Goal: Information Seeking & Learning: Learn about a topic

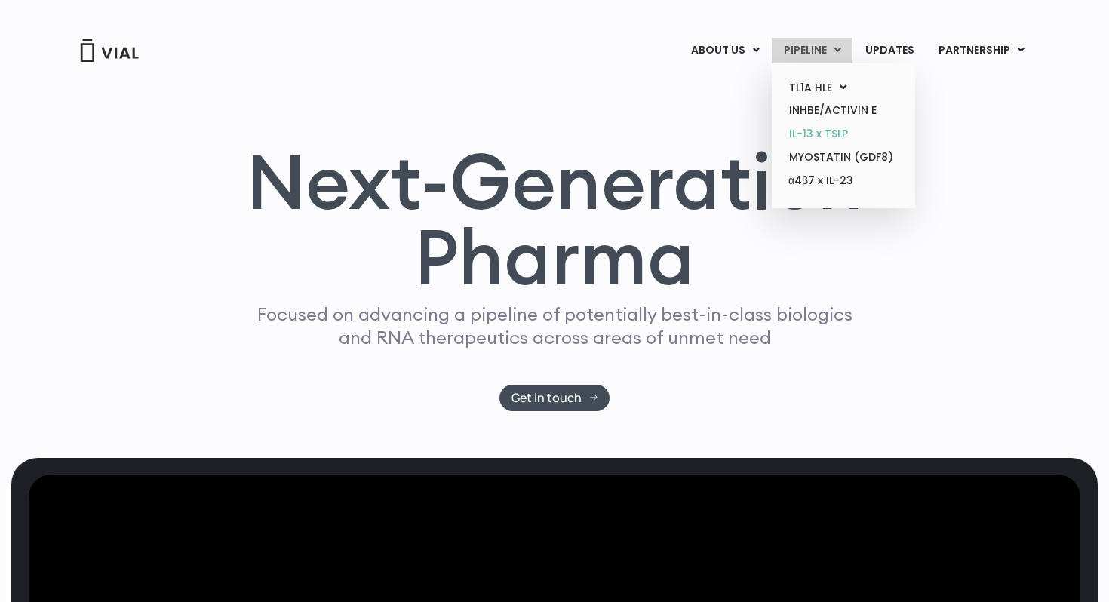
scroll to position [8, 0]
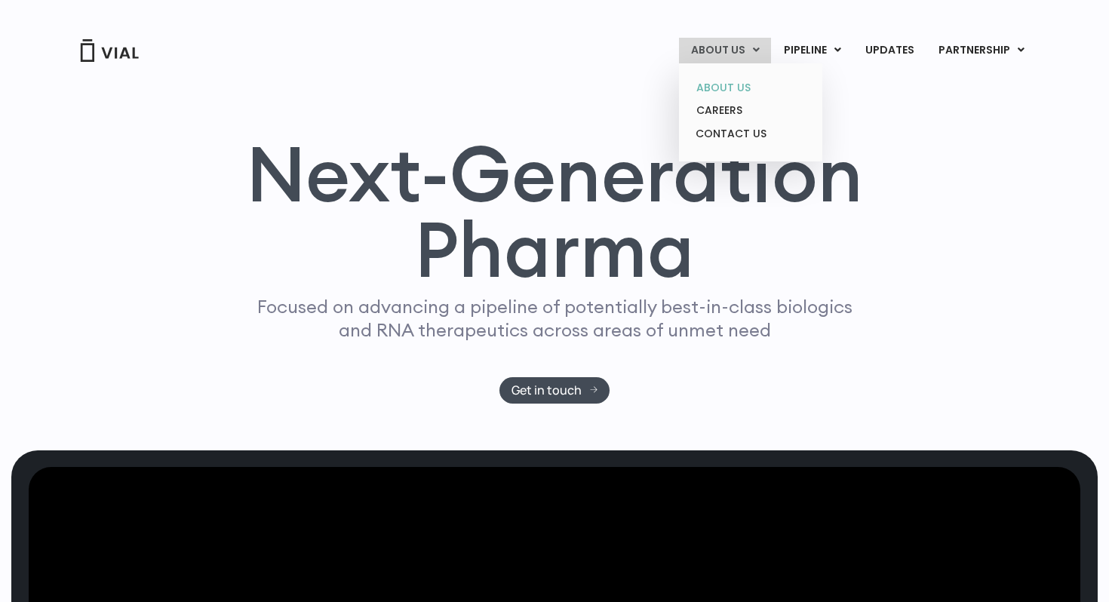
click at [728, 90] on link "ABOUT US" at bounding box center [750, 87] width 132 height 23
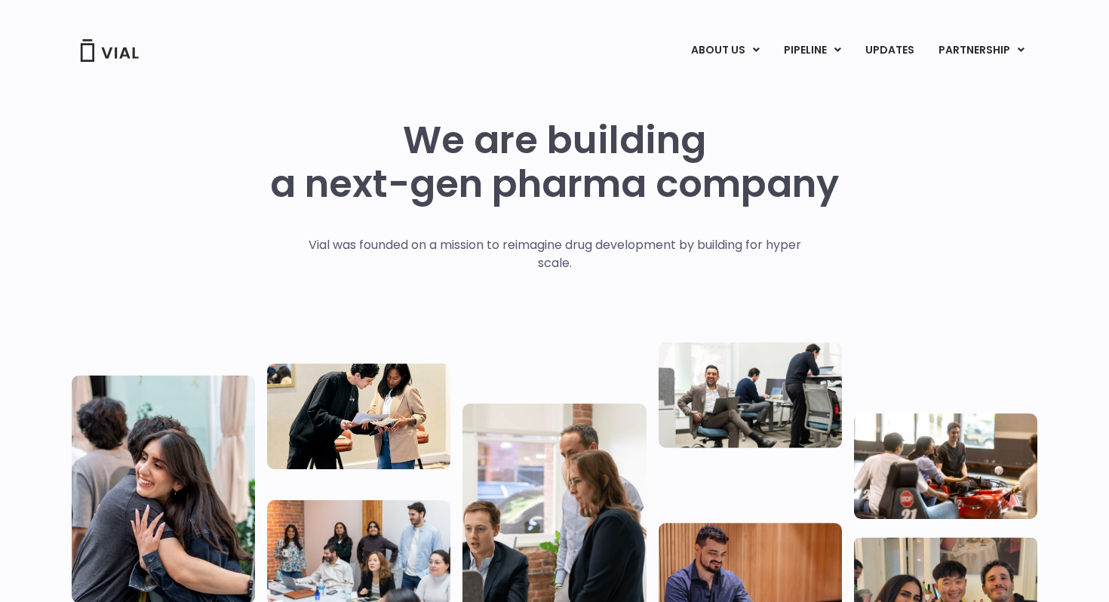
click at [109, 54] on img at bounding box center [109, 50] width 60 height 23
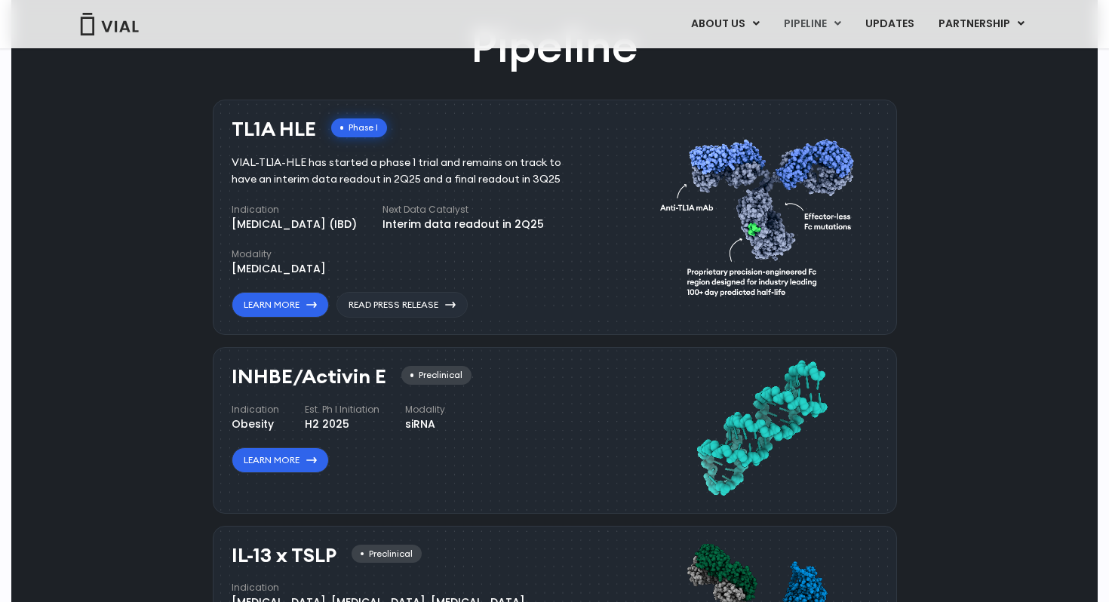
scroll to position [899, 0]
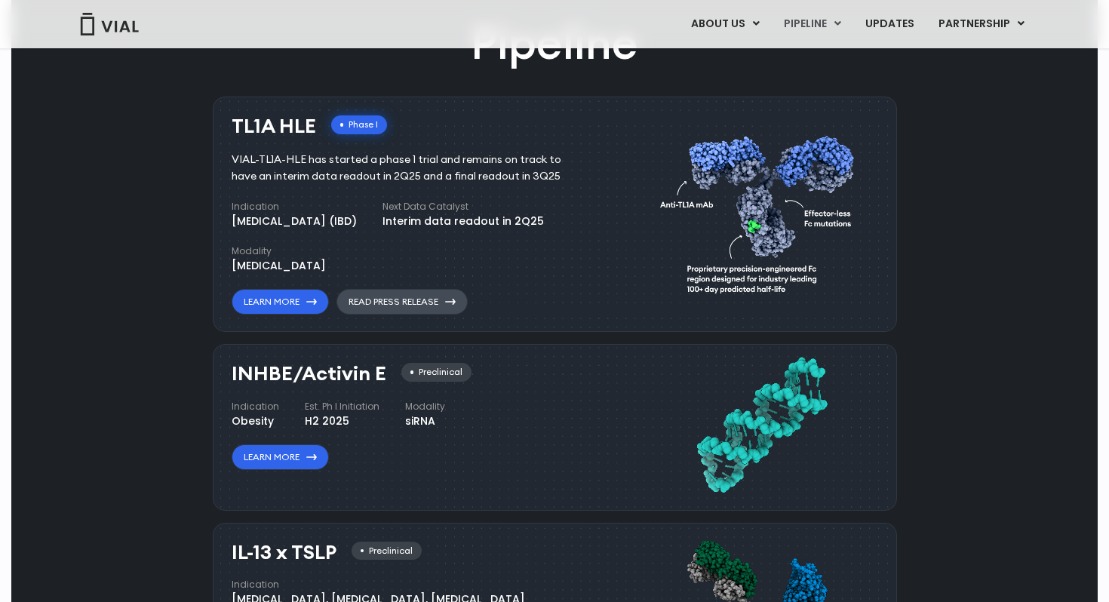
click at [409, 306] on link "Read Press Release" at bounding box center [402, 302] width 131 height 26
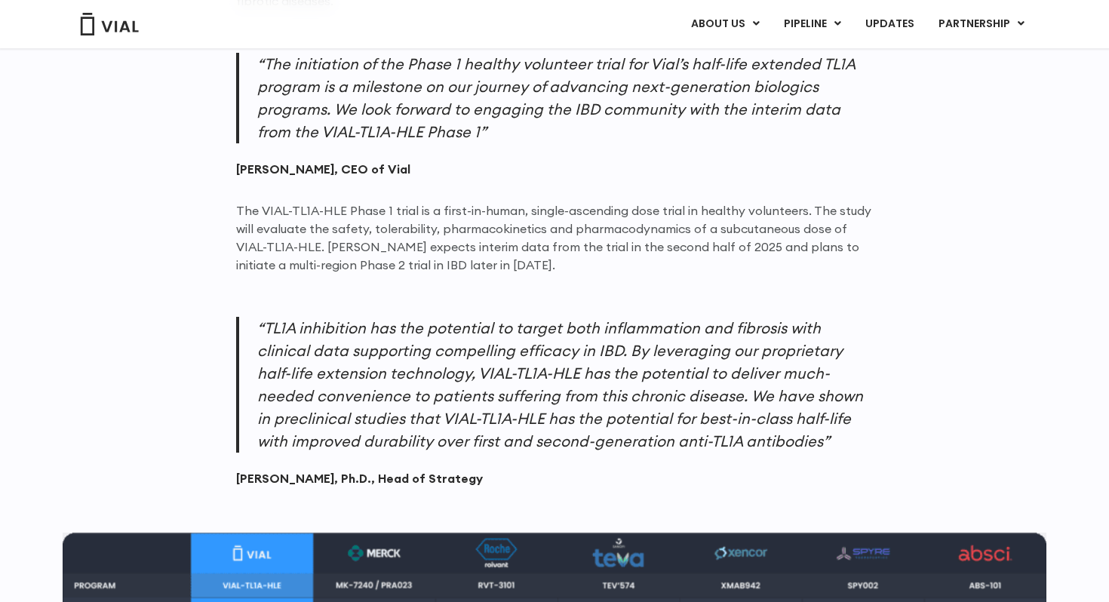
scroll to position [1283, 0]
drag, startPoint x: 313, startPoint y: 478, endPoint x: 232, endPoint y: 478, distance: 81.5
click at [232, 478] on div "VIAL-TL1A-HLE is a novel, subcutaneous mAb with proprietary half-life extension…" at bounding box center [555, 600] width 966 height 1750
copy cite "Preeti Sareen"
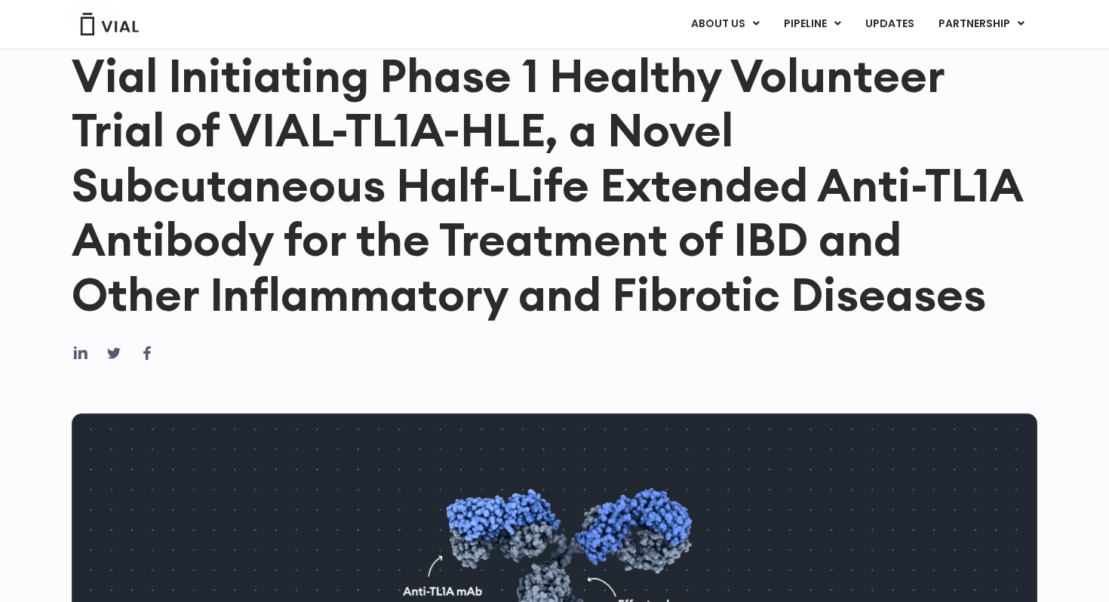
scroll to position [0, 0]
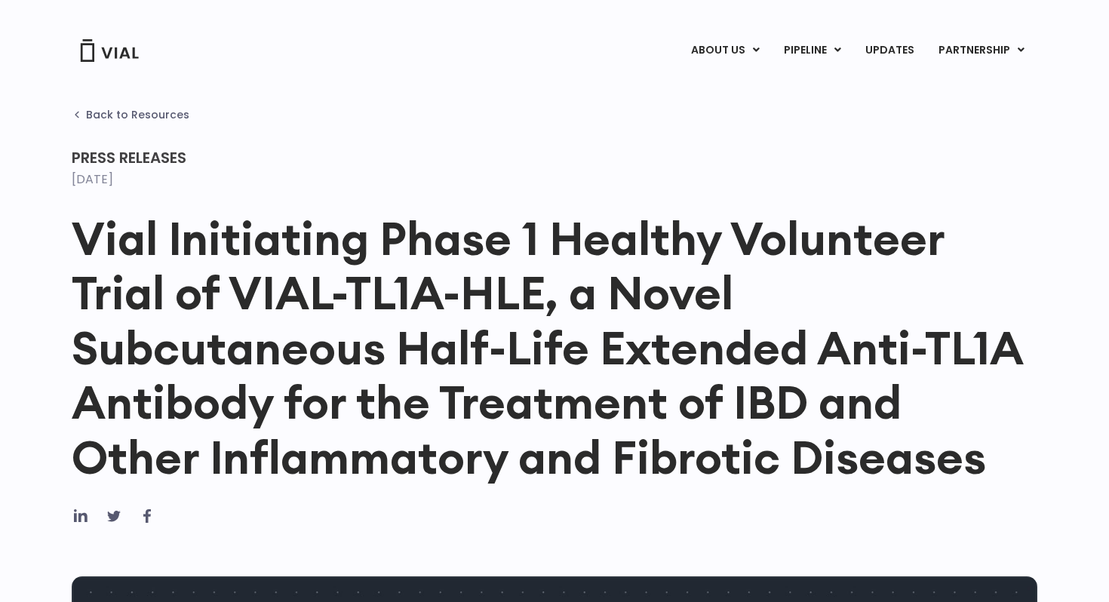
click at [157, 110] on span "Back to Resources" at bounding box center [137, 115] width 103 height 12
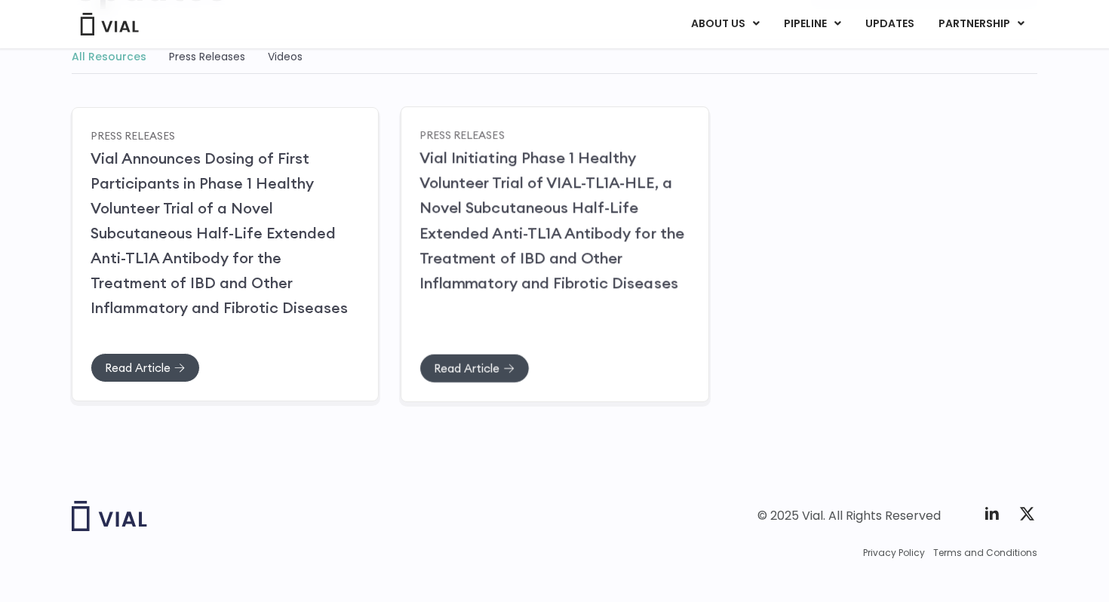
scroll to position [236, 0]
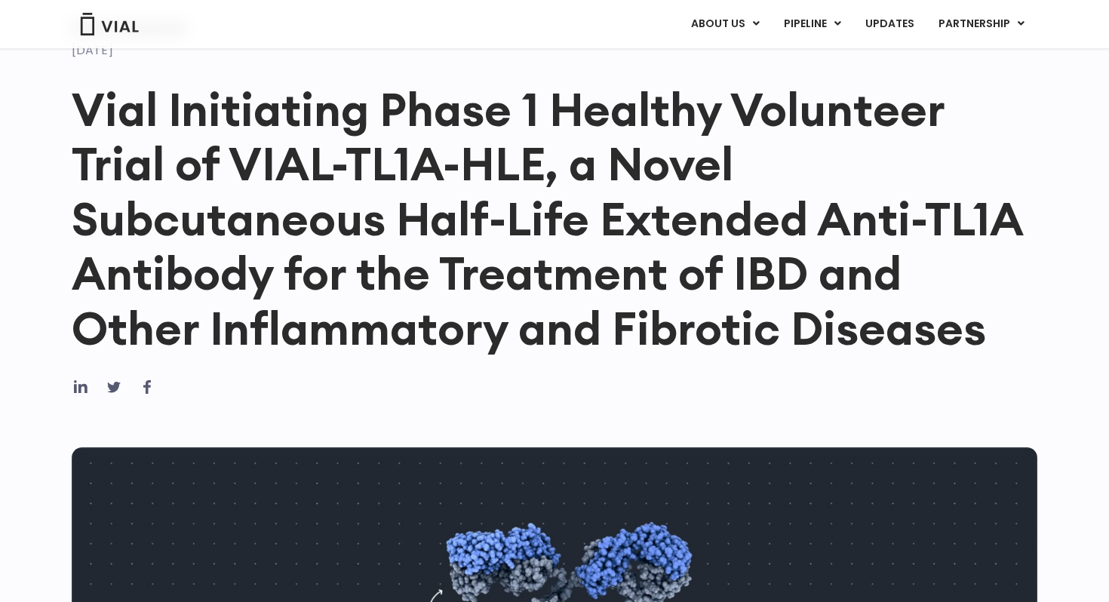
scroll to position [207, 0]
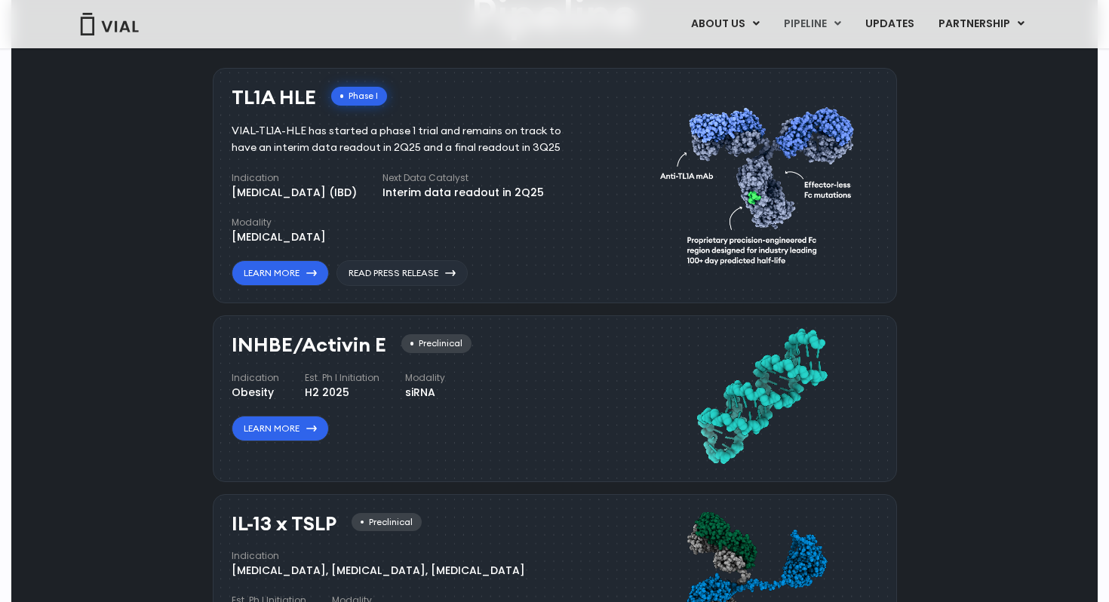
scroll to position [929, 0]
click at [284, 278] on link "Learn More" at bounding box center [280, 273] width 97 height 26
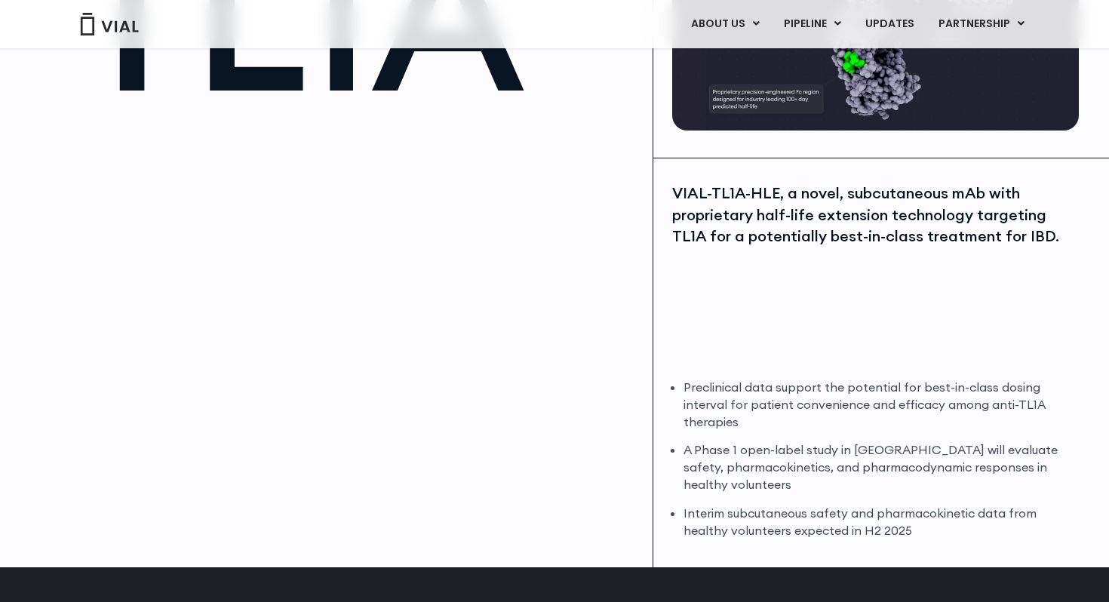
scroll to position [229, 0]
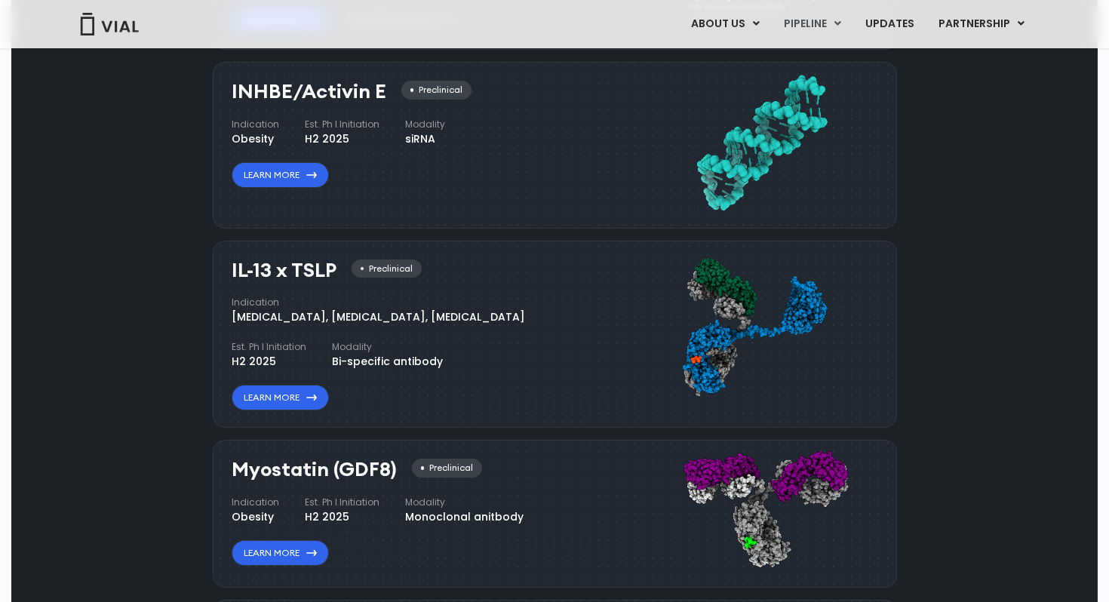
scroll to position [1183, 0]
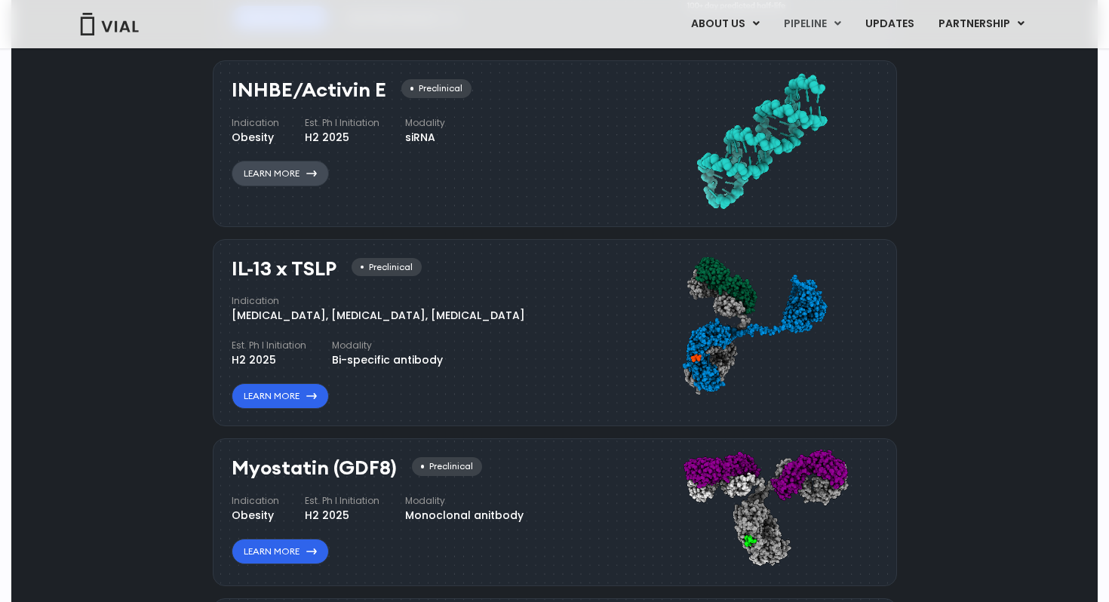
click at [293, 167] on link "Learn More" at bounding box center [280, 174] width 97 height 26
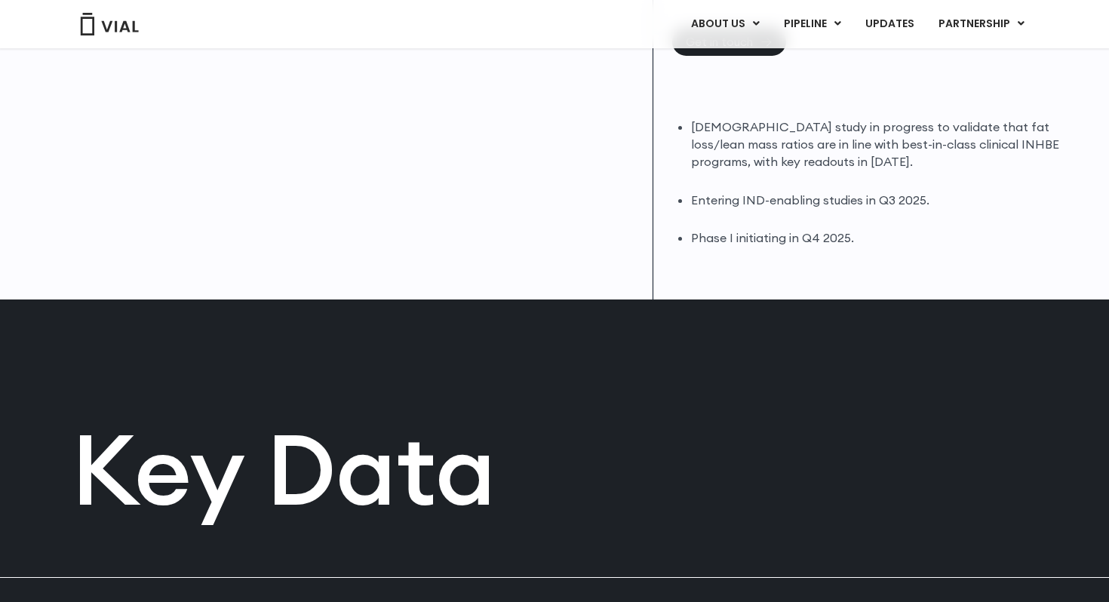
scroll to position [501, 0]
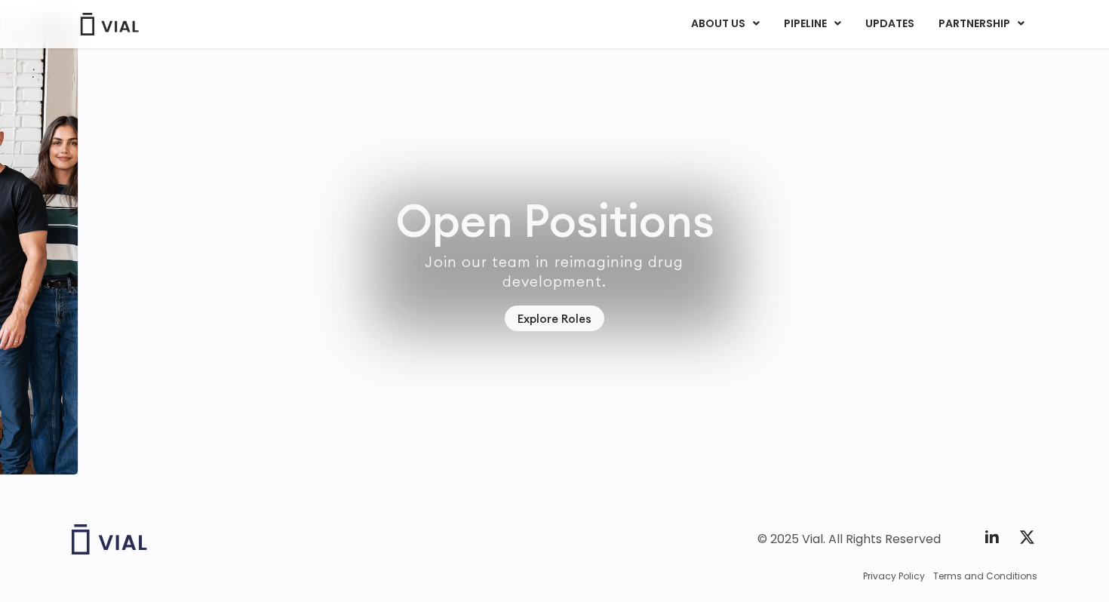
scroll to position [4270, 0]
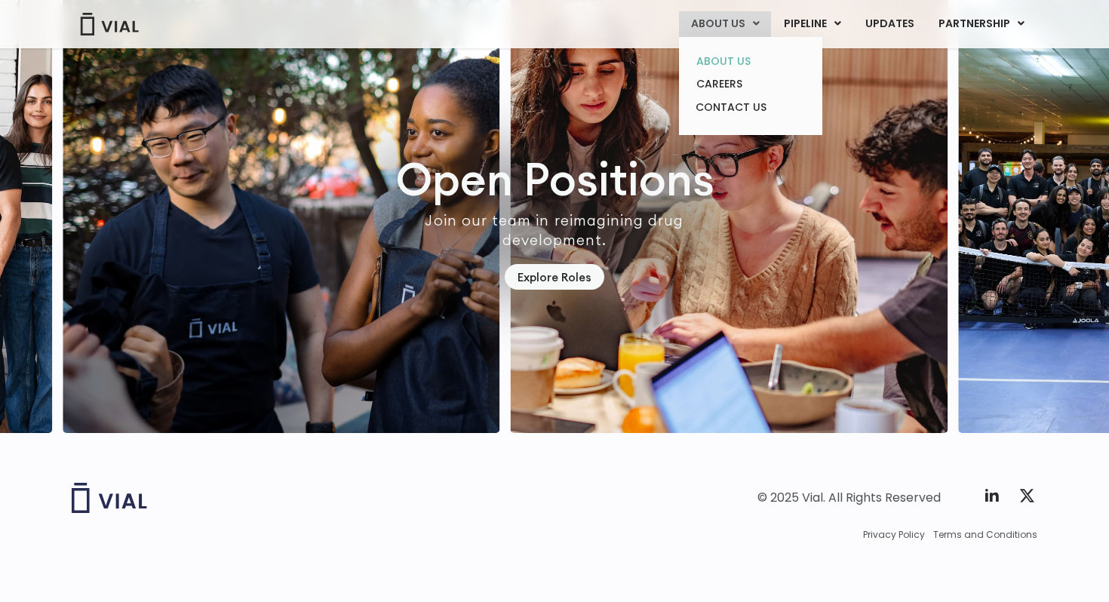
click at [739, 63] on link "ABOUT US" at bounding box center [750, 61] width 132 height 23
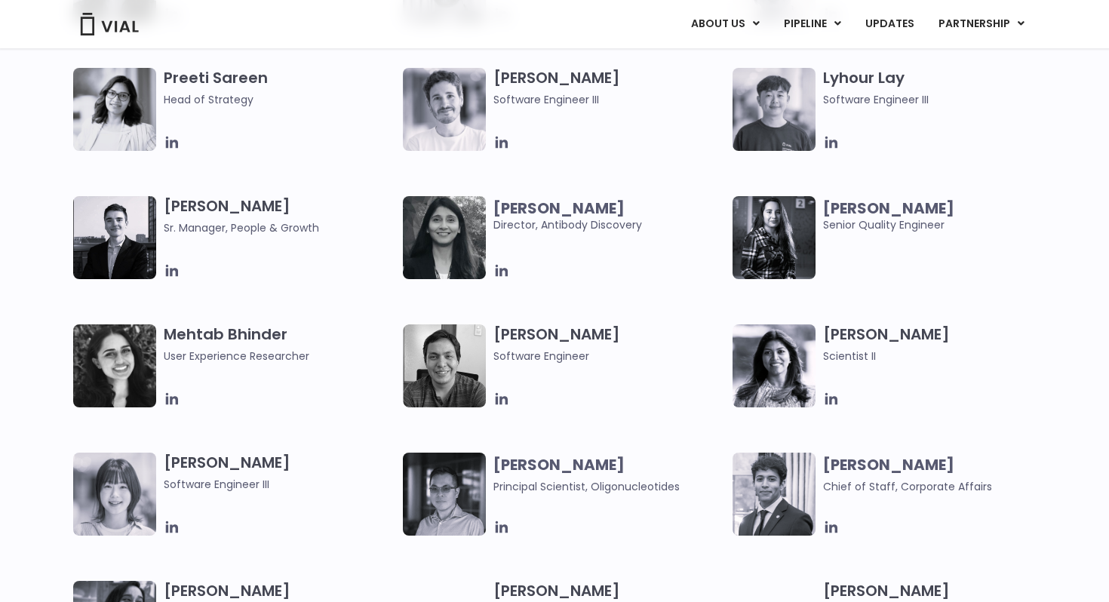
scroll to position [2220, 0]
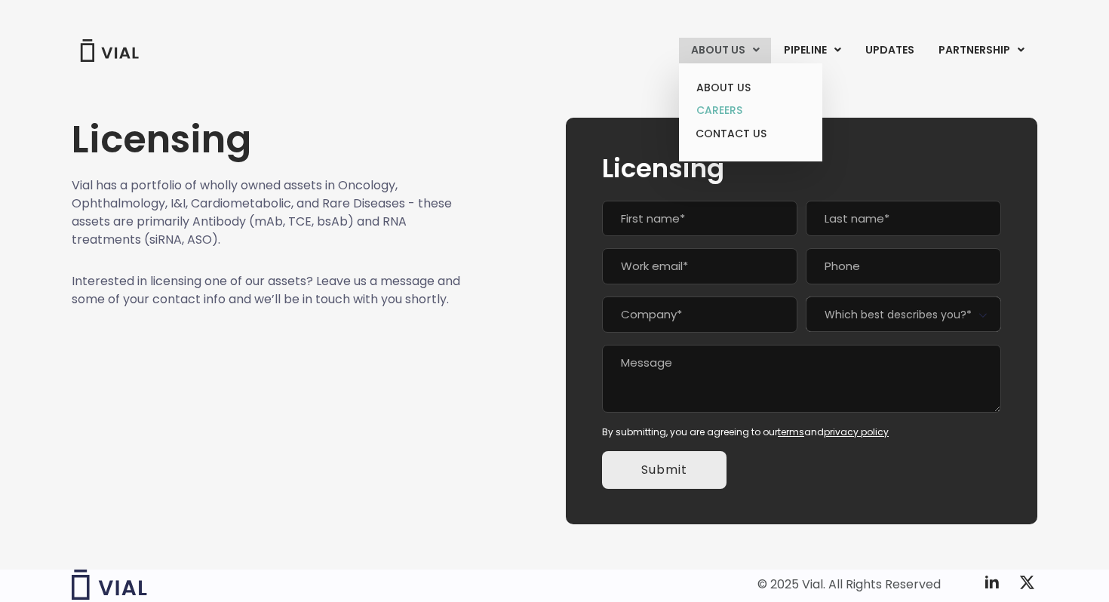
click at [736, 111] on link "CAREERS" at bounding box center [750, 110] width 132 height 23
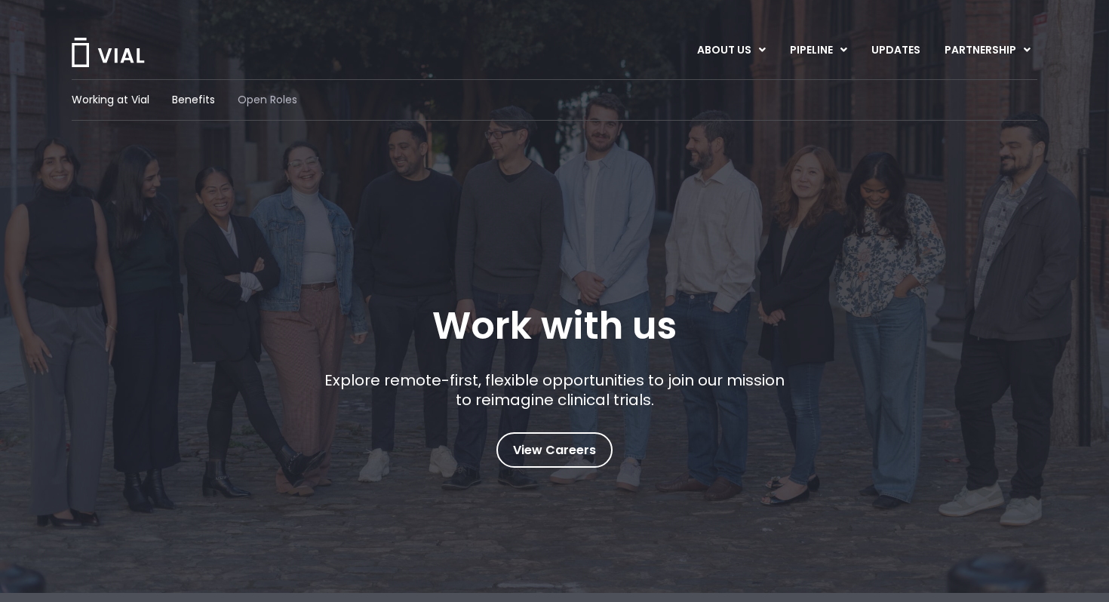
click at [268, 95] on span "Open Roles" at bounding box center [268, 100] width 60 height 16
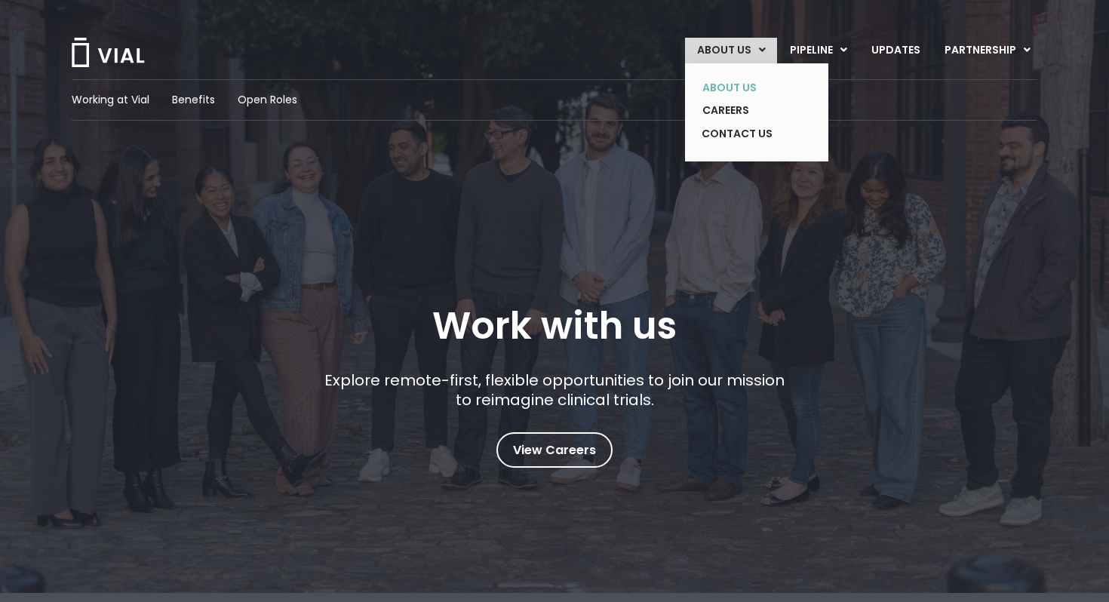
click at [737, 88] on link "ABOUT US" at bounding box center [745, 87] width 110 height 23
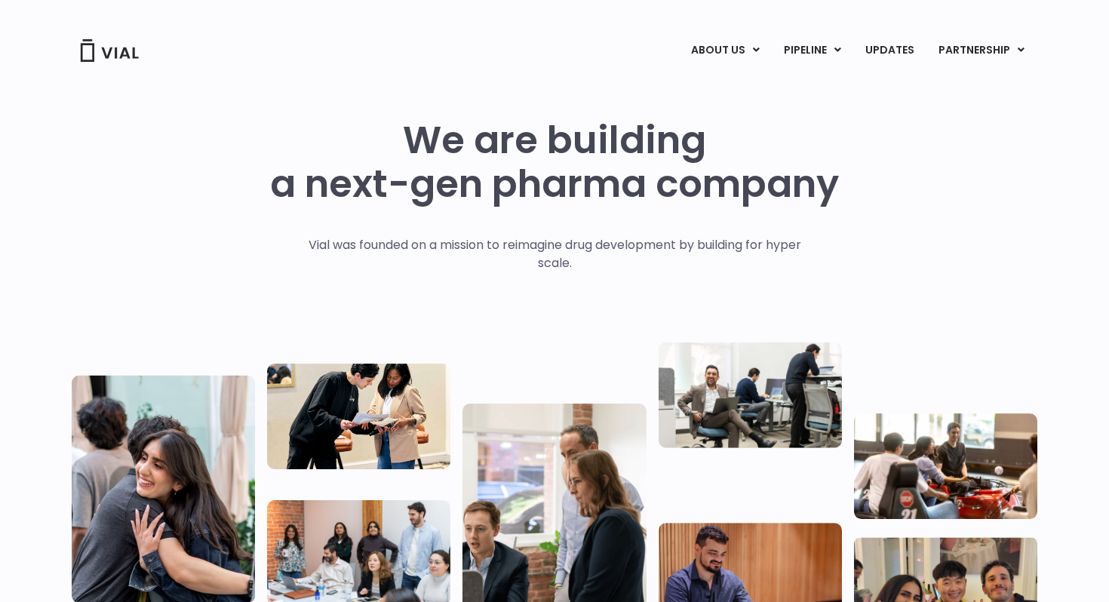
click at [100, 51] on img at bounding box center [109, 50] width 60 height 23
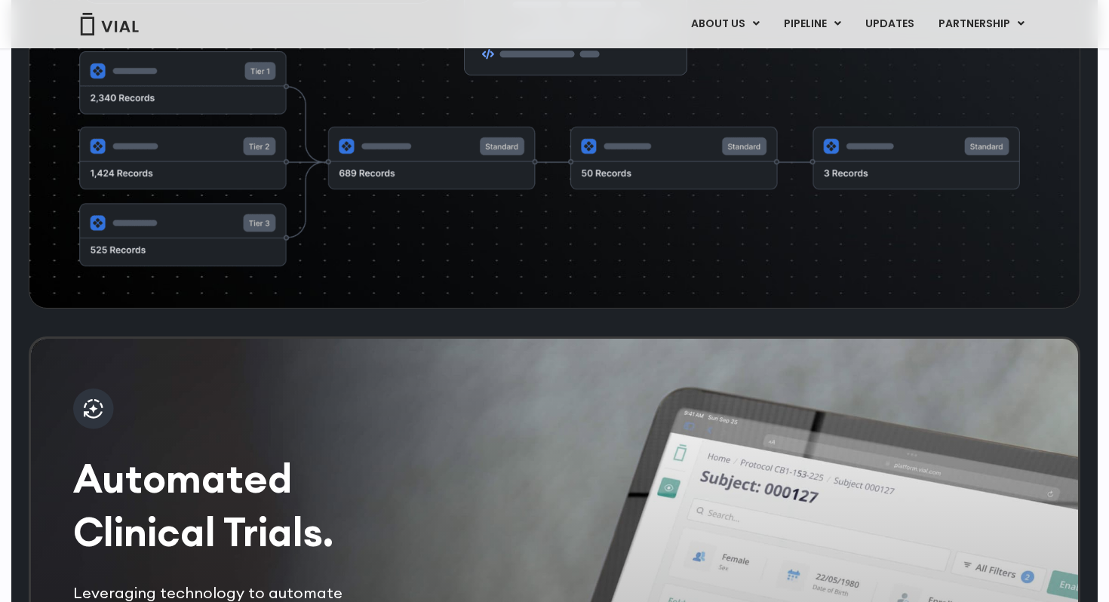
scroll to position [2635, 0]
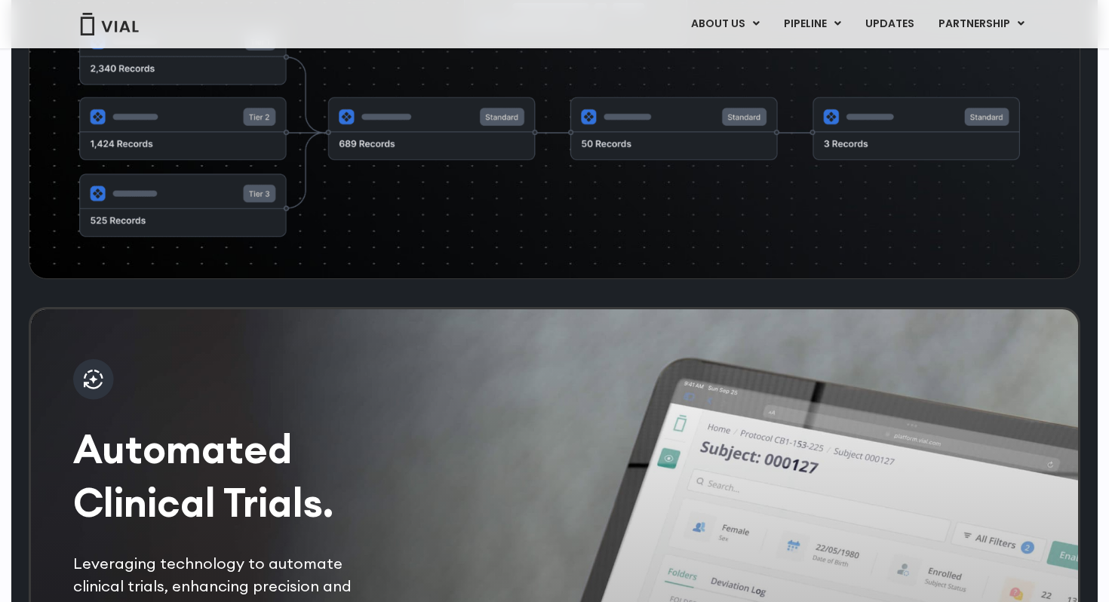
click at [242, 226] on img at bounding box center [549, 130] width 941 height 217
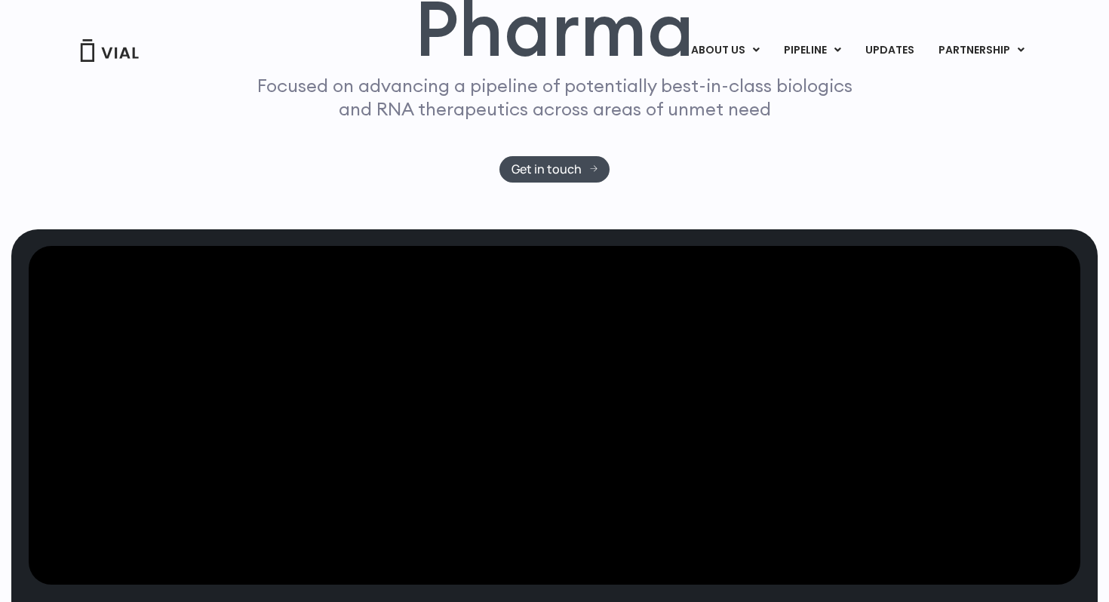
scroll to position [0, 0]
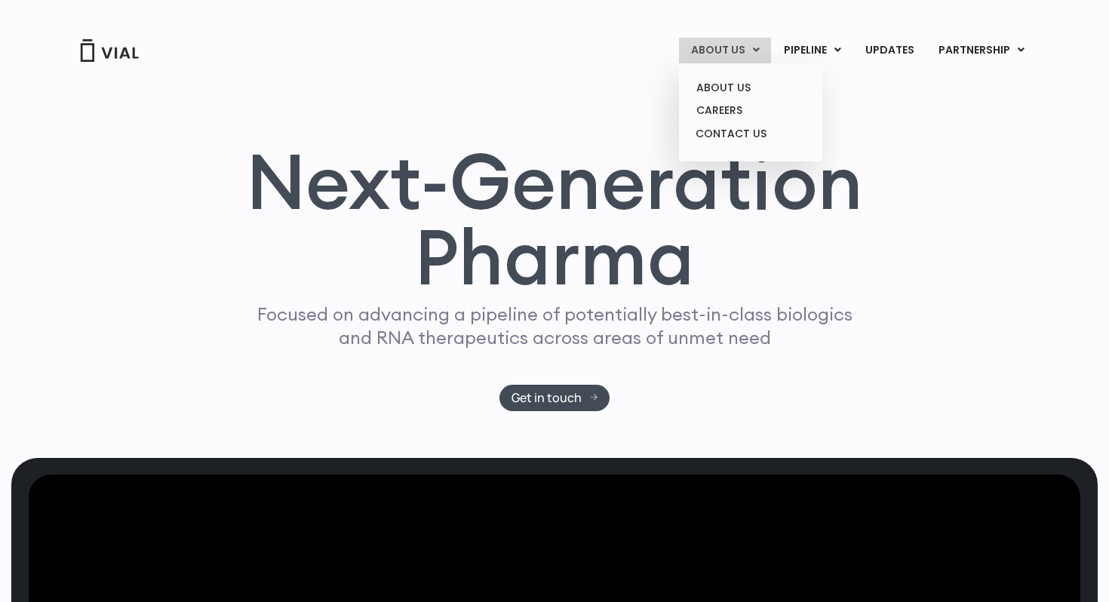
click at [736, 48] on link "ABOUT US" at bounding box center [725, 51] width 92 height 26
click at [733, 89] on link "ABOUT US" at bounding box center [750, 87] width 132 height 23
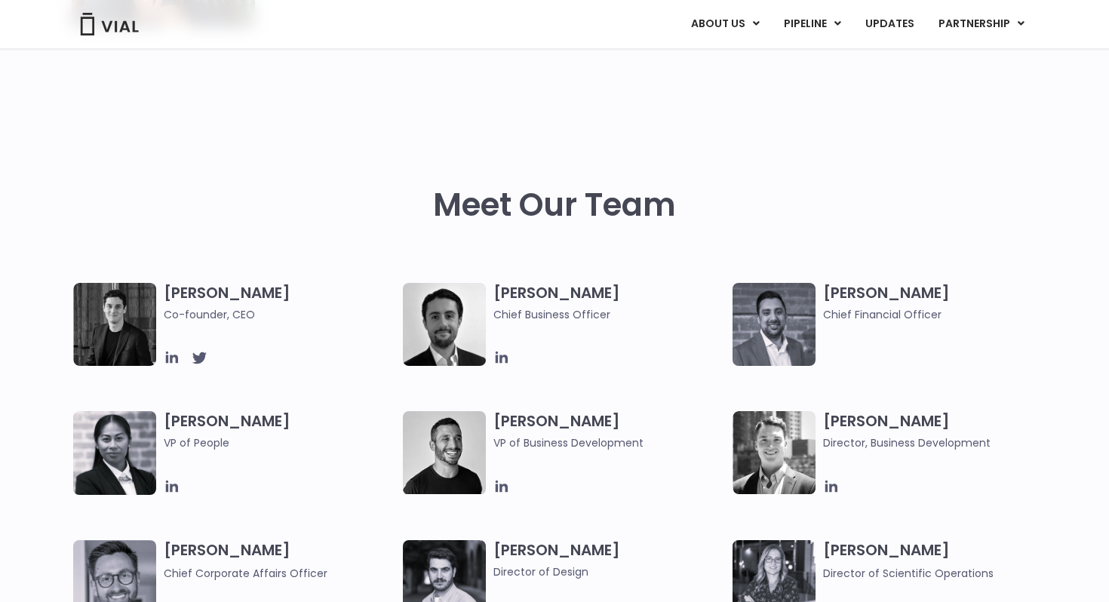
scroll to position [618, 0]
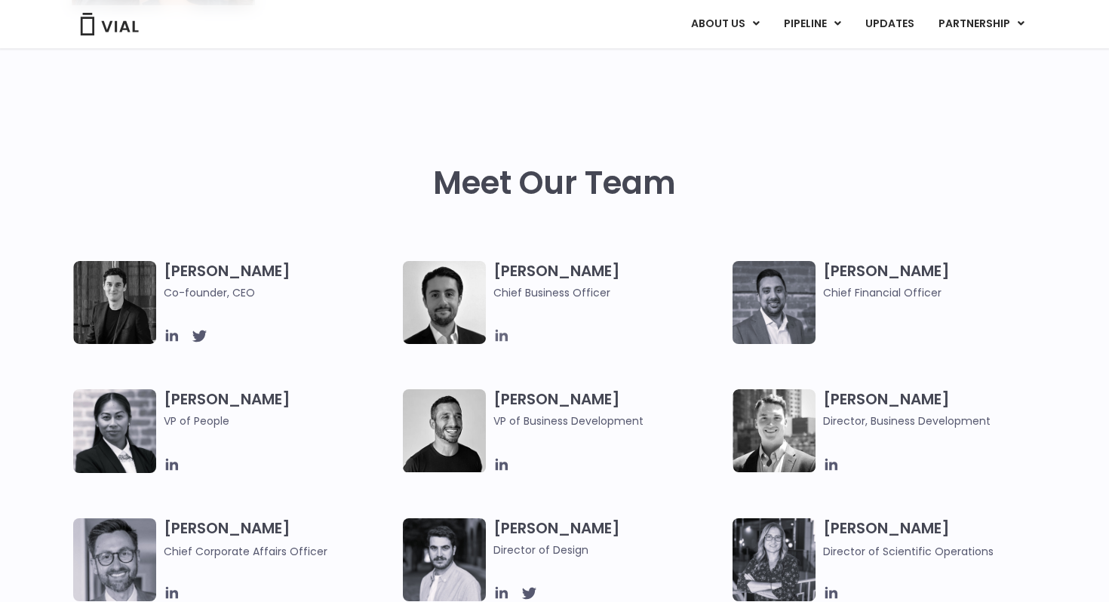
click at [499, 340] on icon at bounding box center [501, 335] width 17 height 17
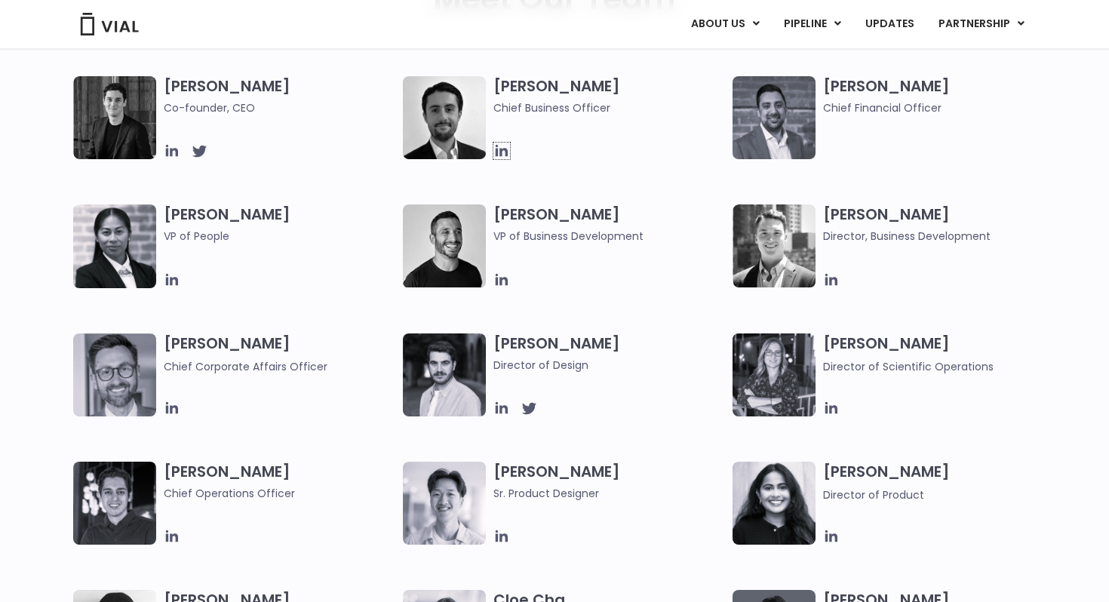
scroll to position [804, 0]
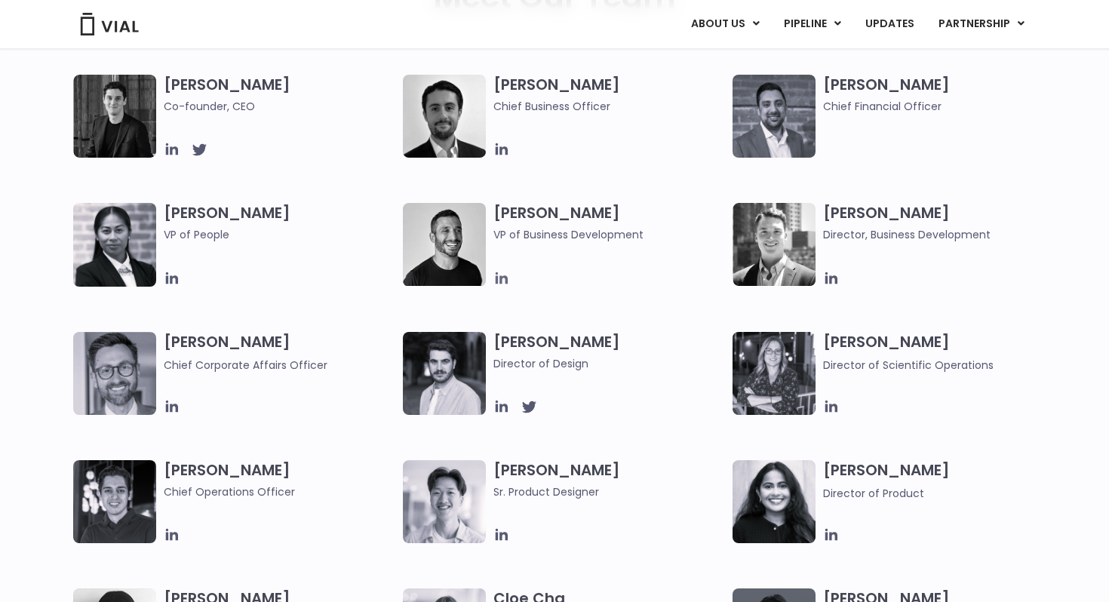
click at [501, 279] on icon at bounding box center [502, 278] width 12 height 12
click at [831, 284] on icon at bounding box center [831, 278] width 17 height 17
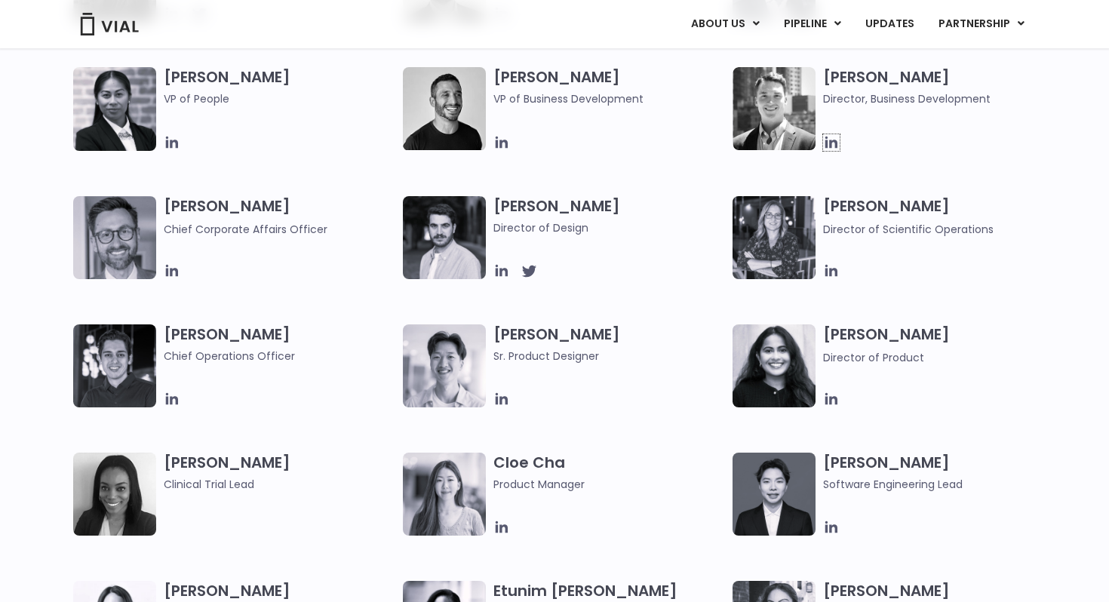
scroll to position [950, 0]
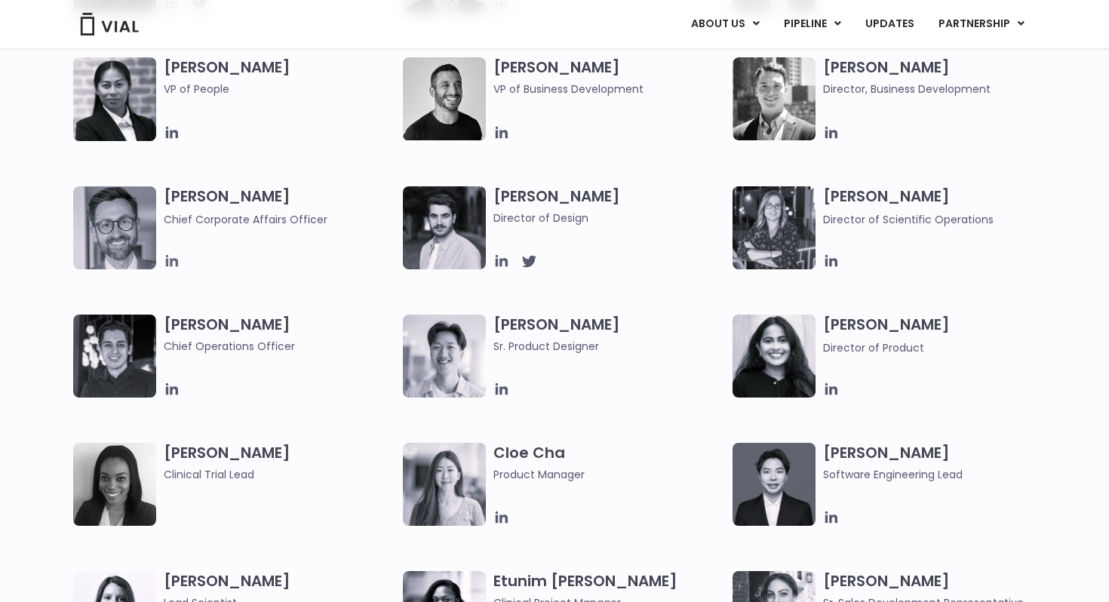
click at [170, 265] on icon at bounding box center [172, 261] width 12 height 12
click at [495, 260] on icon at bounding box center [501, 261] width 17 height 17
click at [834, 265] on icon at bounding box center [831, 261] width 17 height 17
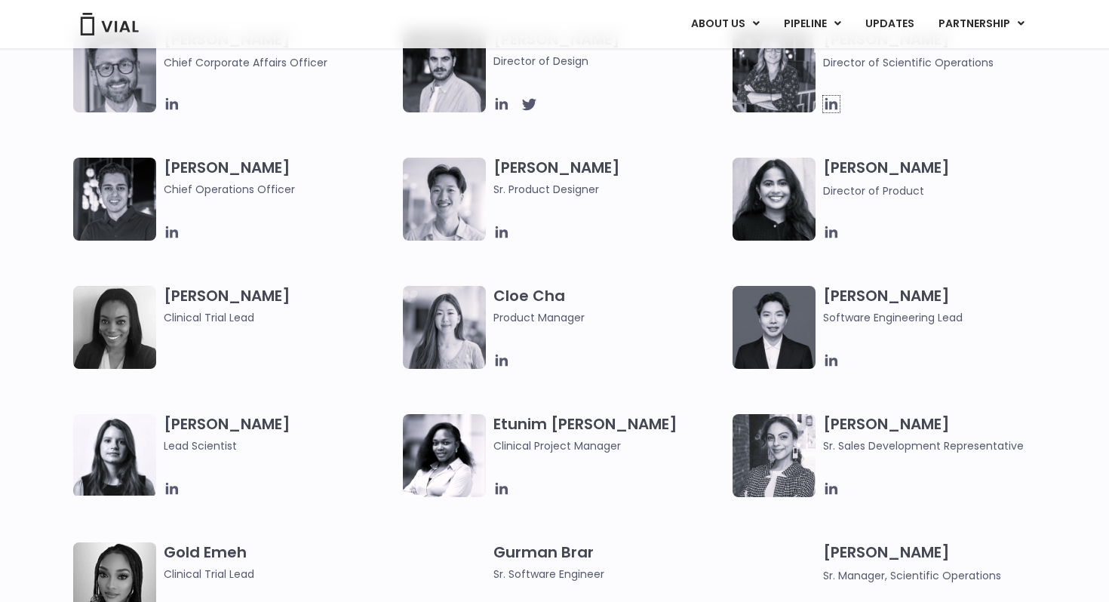
scroll to position [1111, 0]
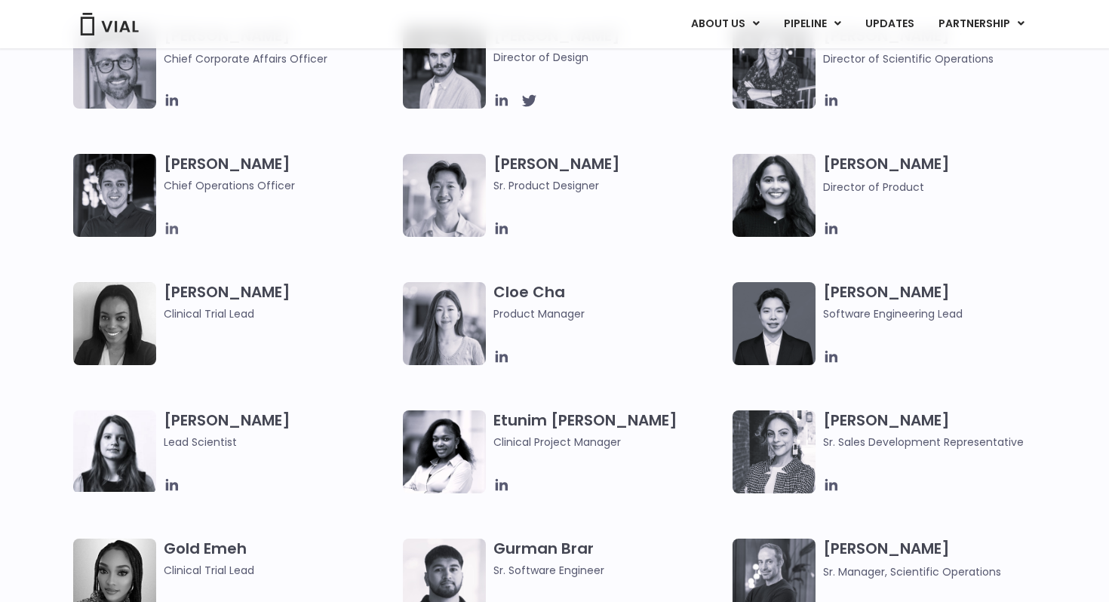
click at [171, 232] on icon at bounding box center [172, 229] width 12 height 12
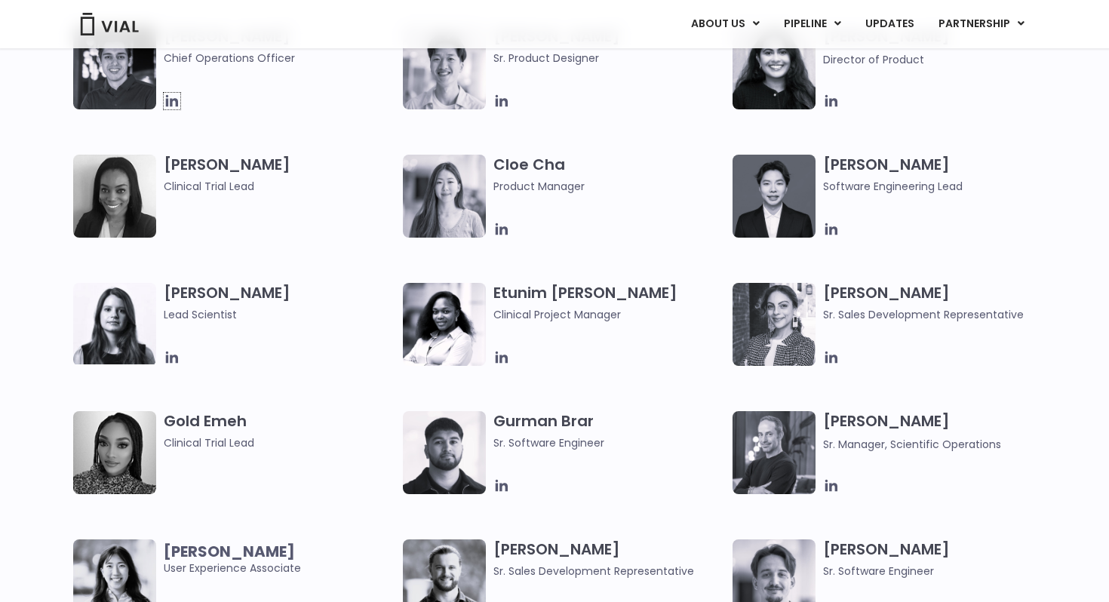
scroll to position [1240, 0]
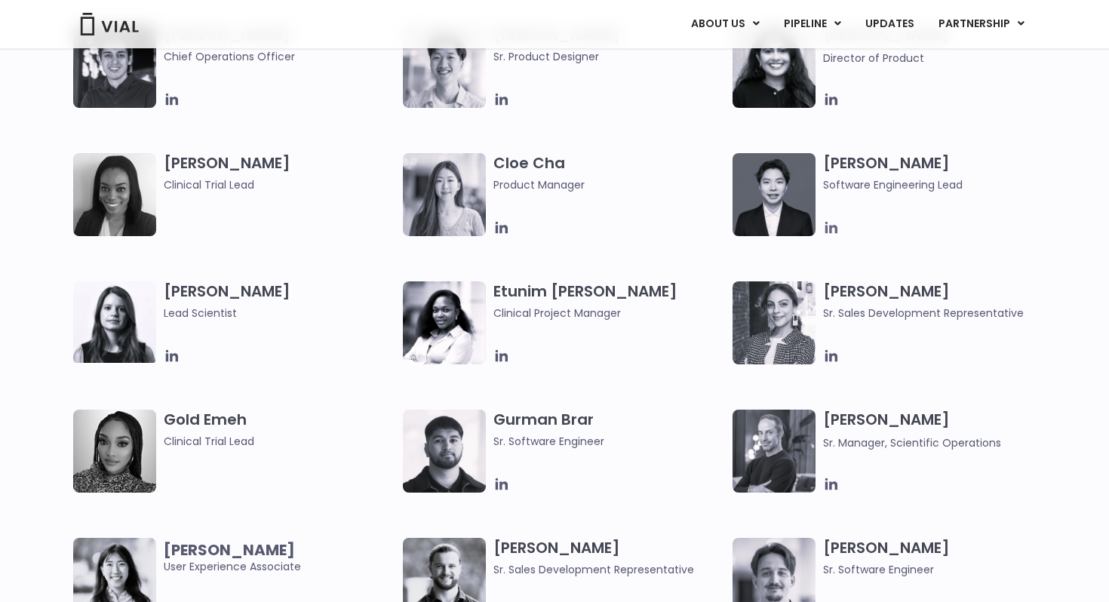
click at [830, 232] on icon at bounding box center [831, 228] width 12 height 12
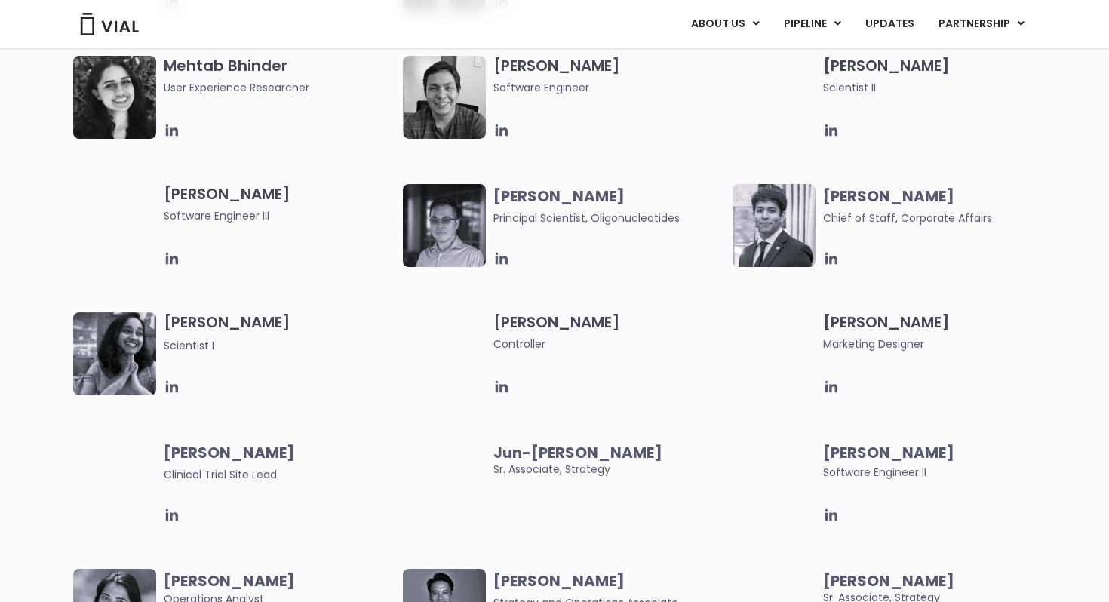
scroll to position [2493, 0]
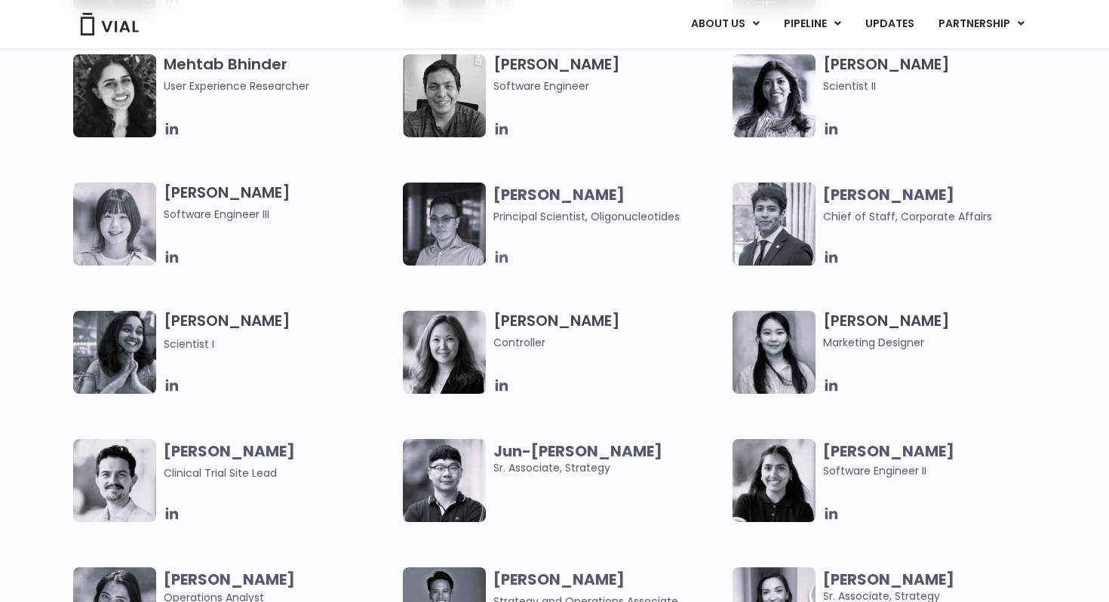
click at [499, 260] on icon at bounding box center [501, 257] width 17 height 17
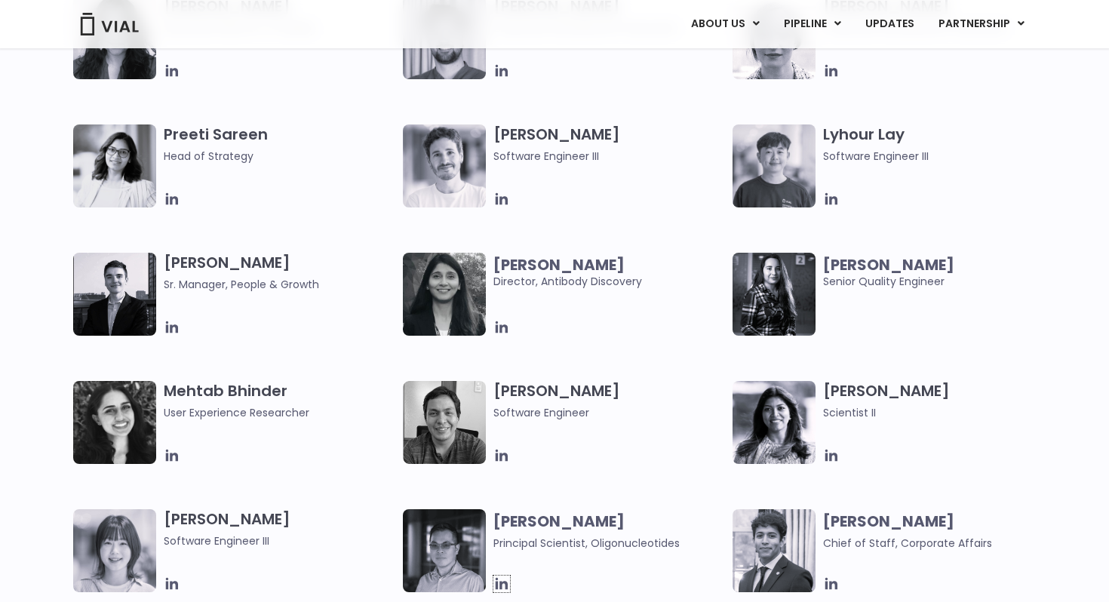
scroll to position [2109, 0]
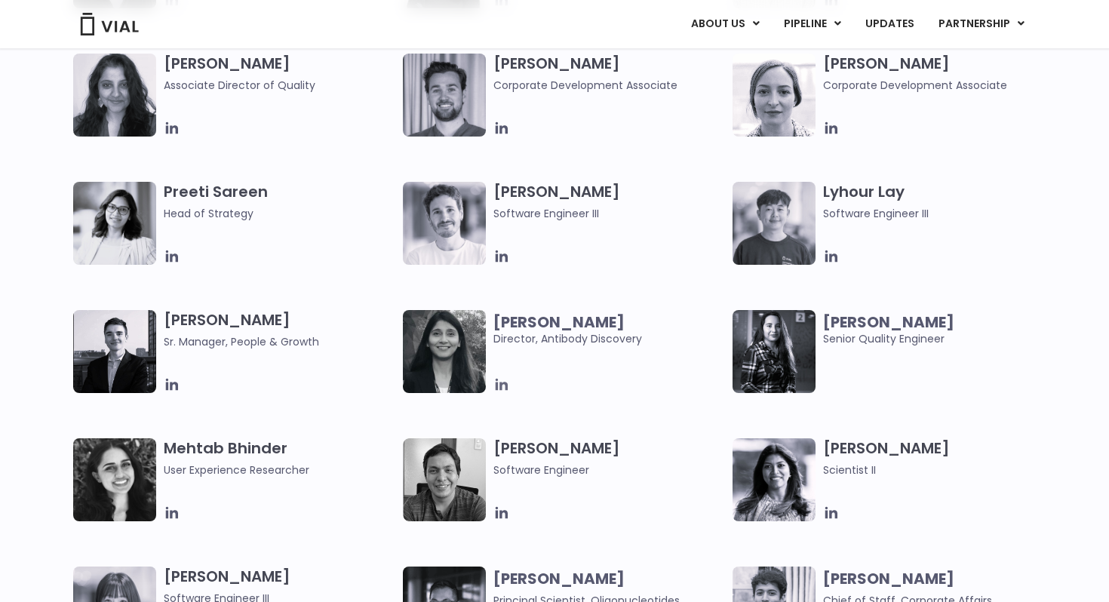
click at [497, 389] on icon at bounding box center [502, 385] width 12 height 12
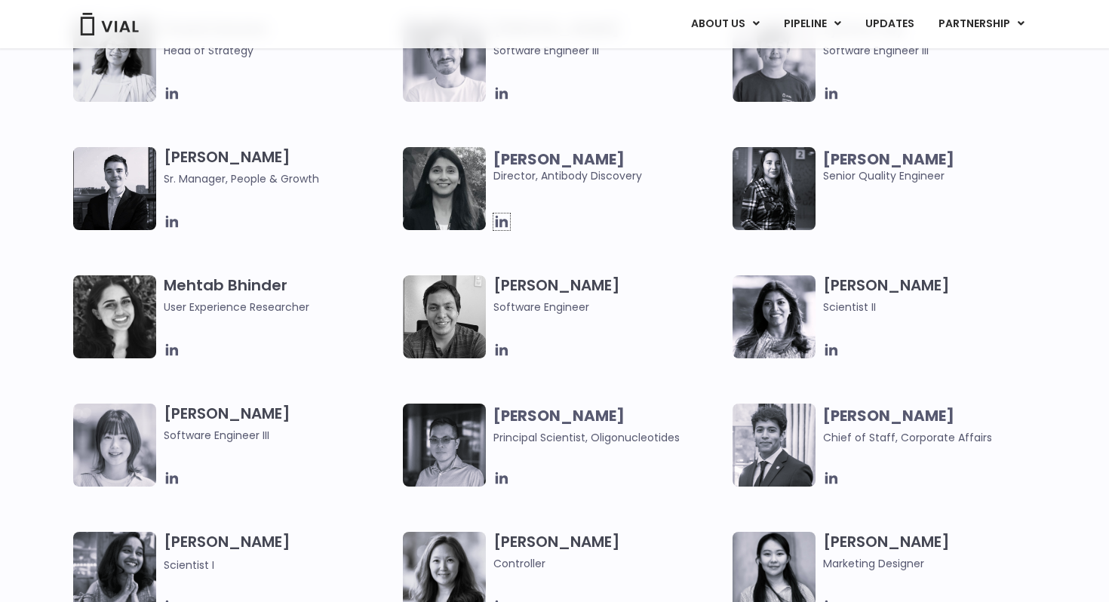
scroll to position [2273, 0]
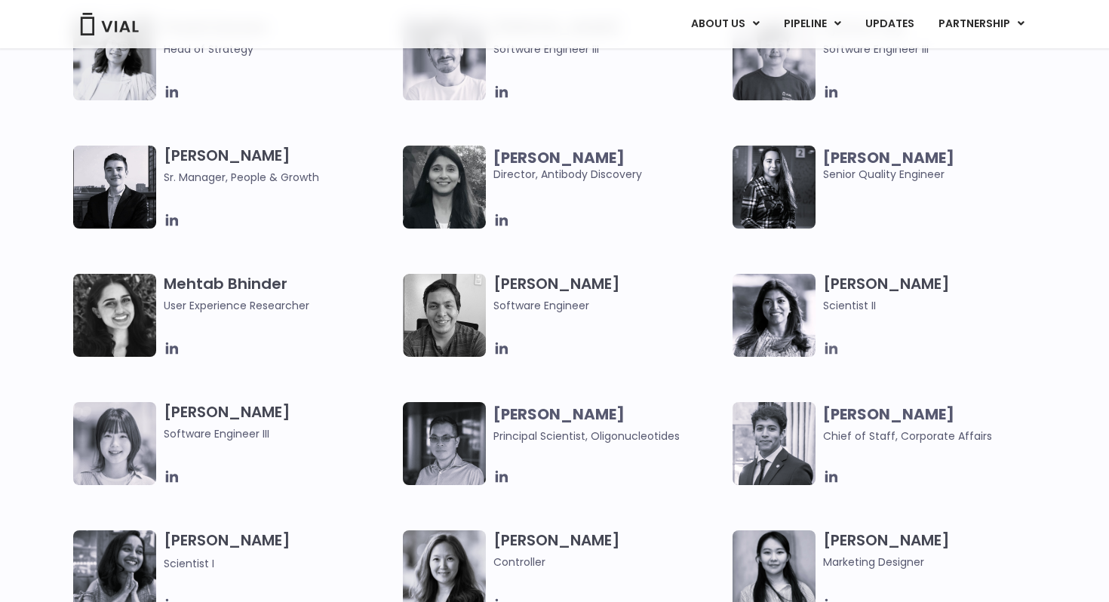
click at [831, 352] on icon at bounding box center [831, 349] width 12 height 12
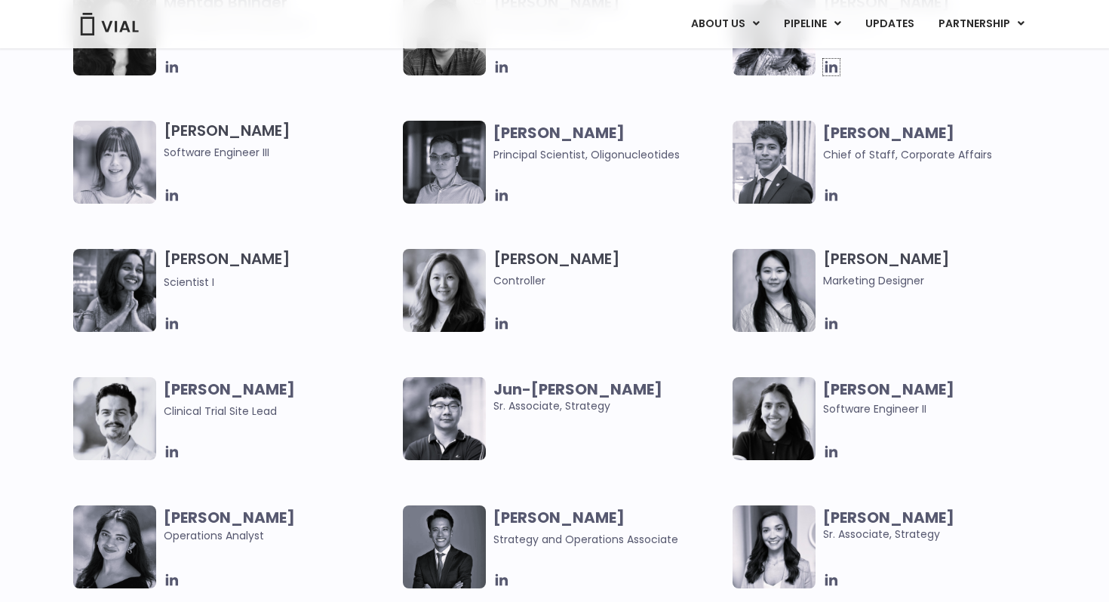
scroll to position [2558, 0]
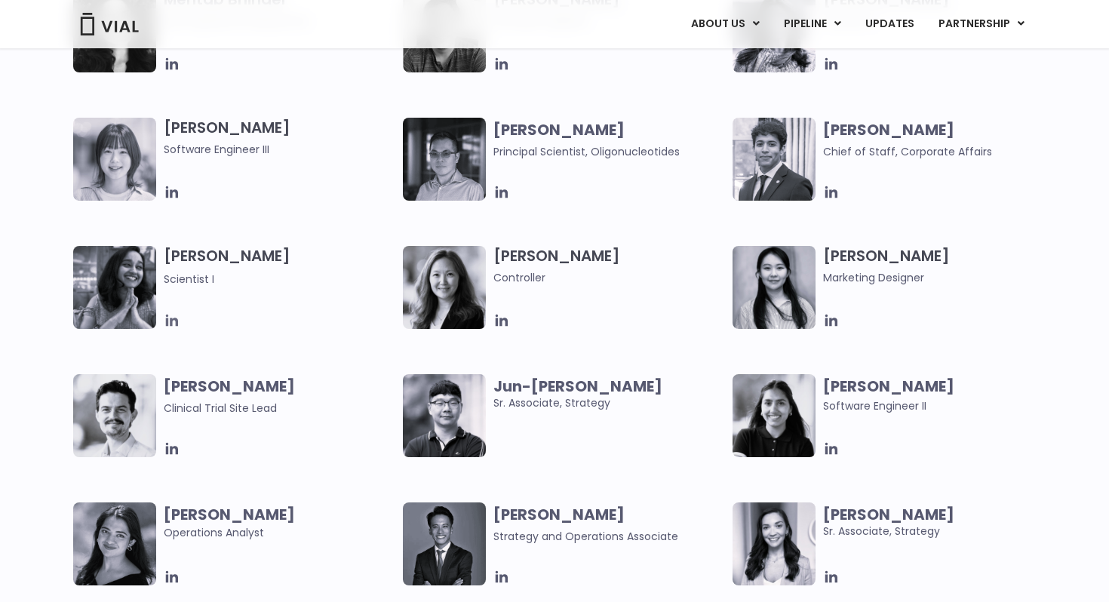
click at [171, 319] on icon at bounding box center [172, 321] width 12 height 12
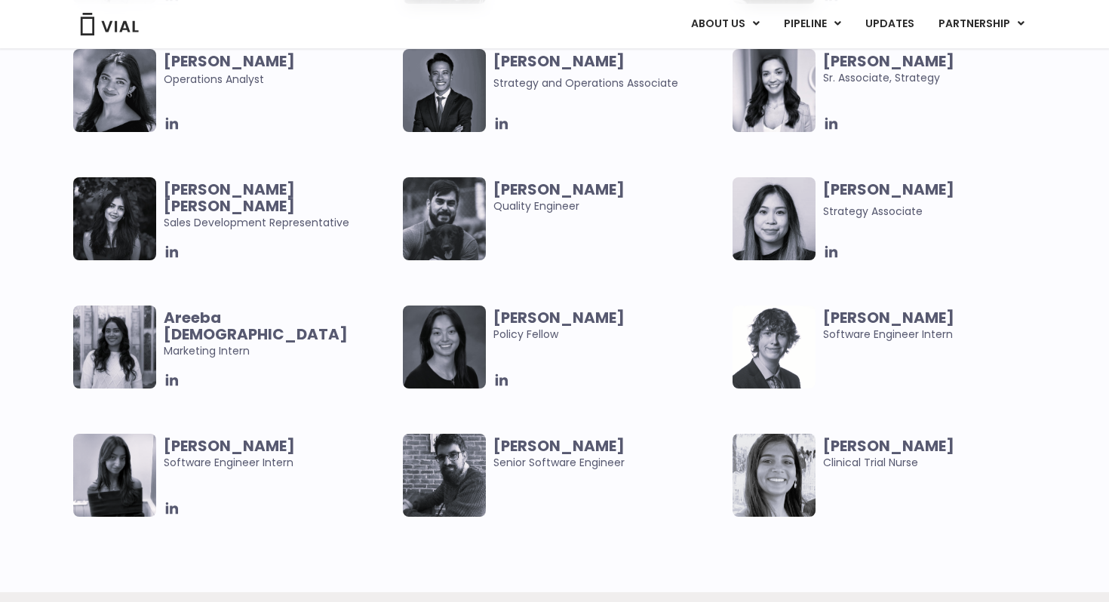
scroll to position [2920, 0]
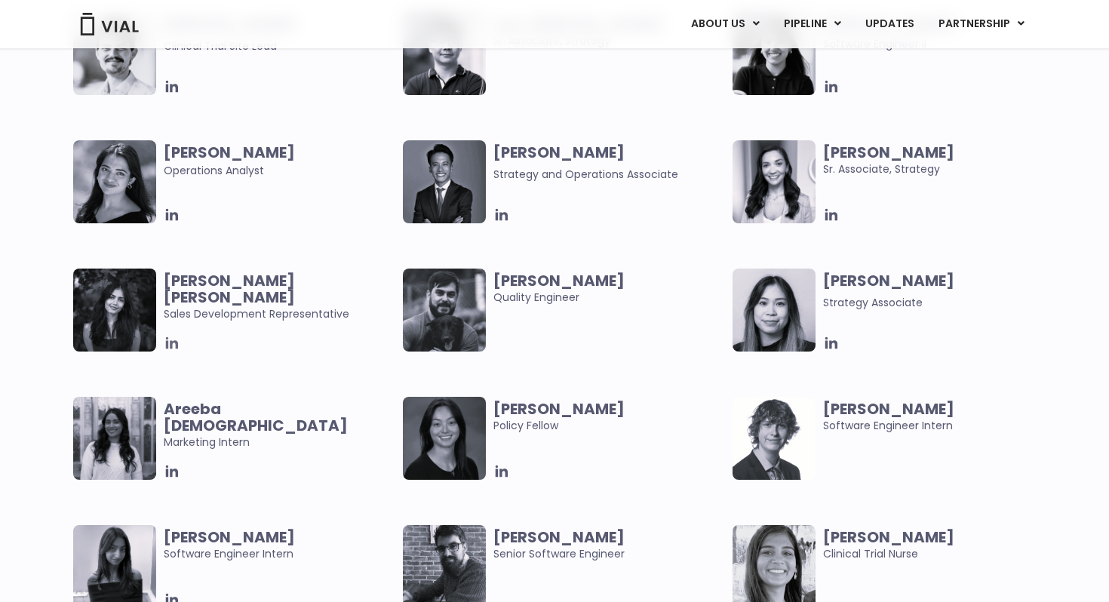
click at [171, 349] on icon at bounding box center [172, 343] width 17 height 17
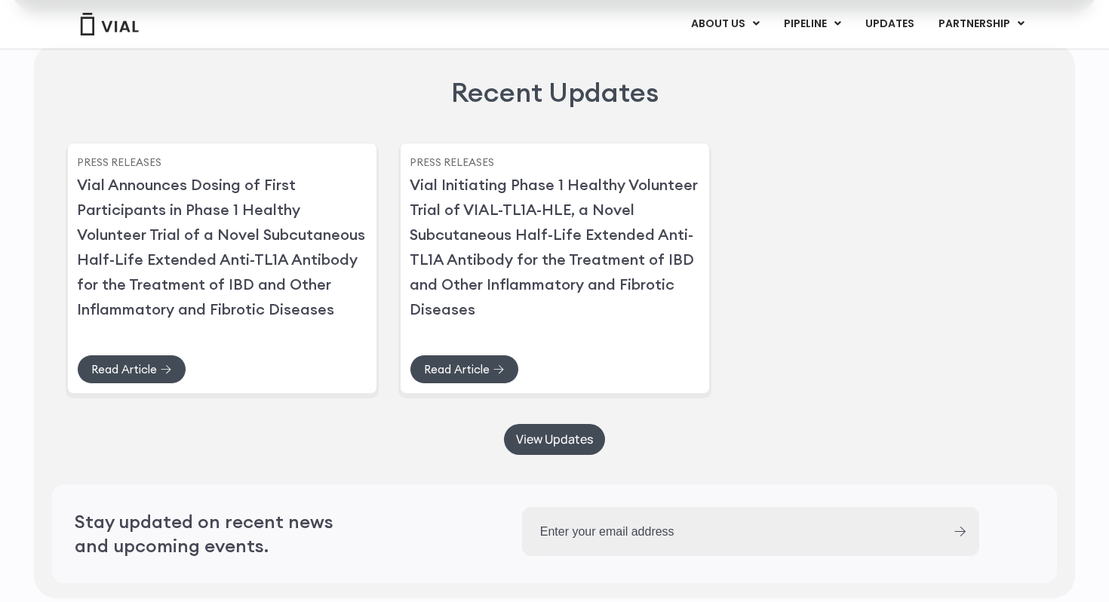
scroll to position [3561, 0]
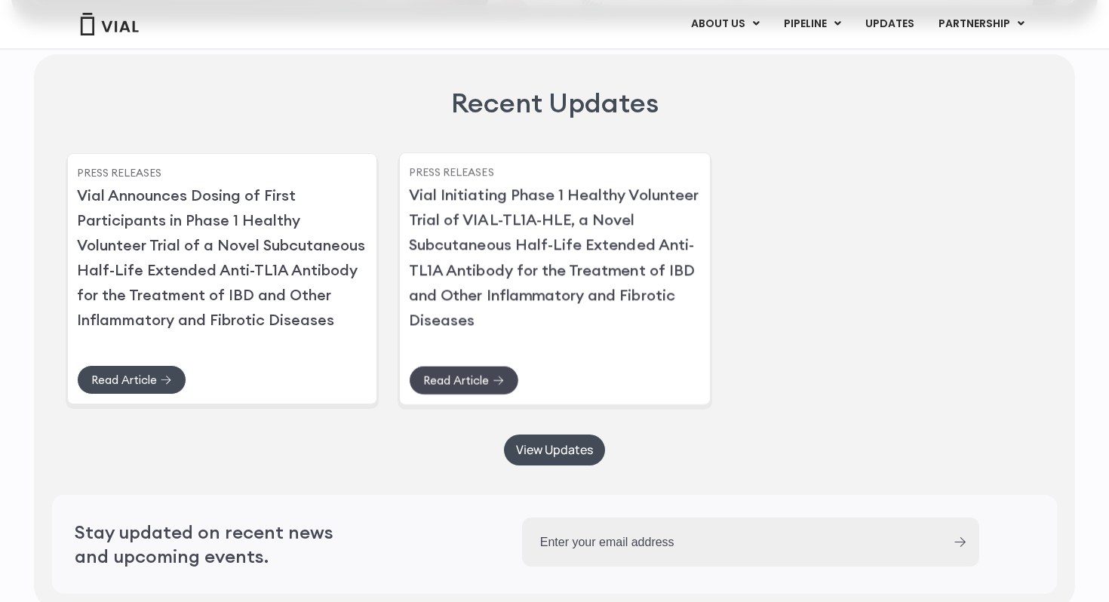
click at [475, 386] on span "Read Article" at bounding box center [456, 380] width 66 height 11
